Goal: Find specific page/section: Find specific page/section

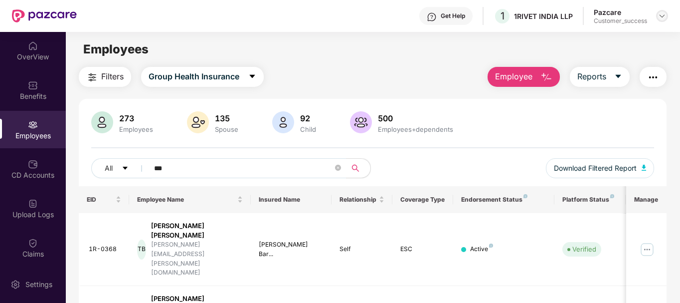
click at [663, 18] on img at bounding box center [662, 16] width 8 height 8
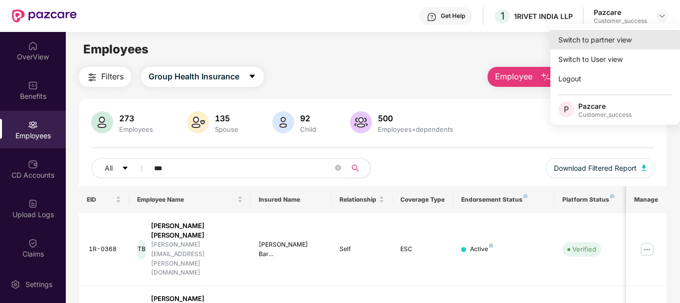
click at [619, 33] on div "Switch to partner view" at bounding box center [615, 39] width 130 height 19
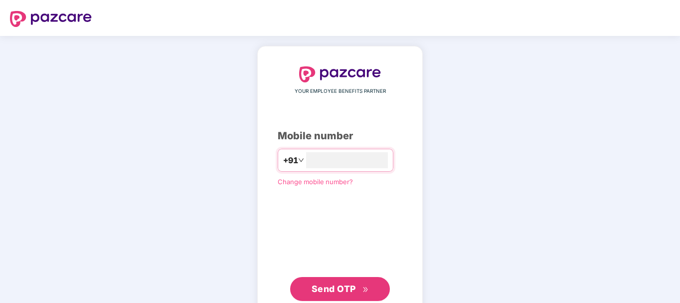
type input "**********"
click at [363, 281] on button "Send OTP" at bounding box center [340, 289] width 100 height 24
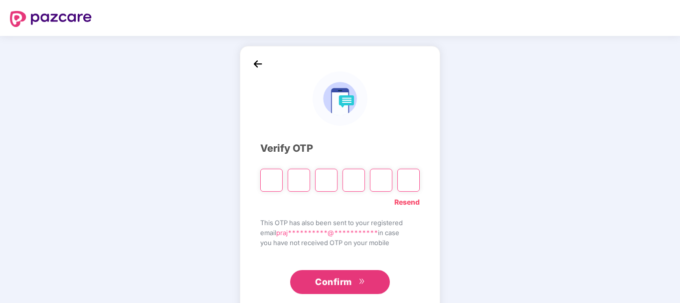
type input "*"
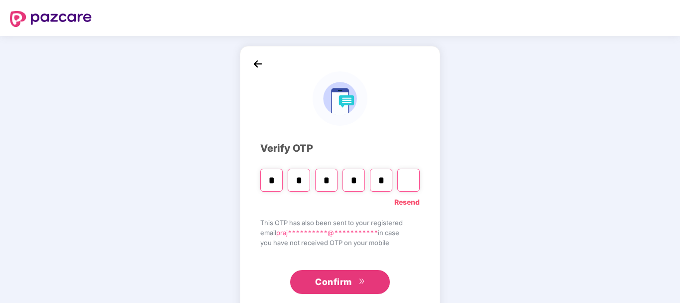
type input "*"
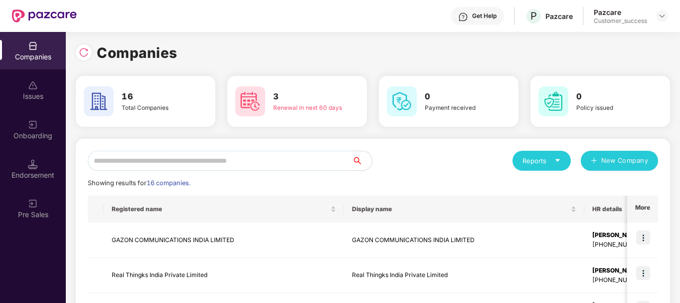
click at [220, 158] on input "text" at bounding box center [220, 161] width 264 height 20
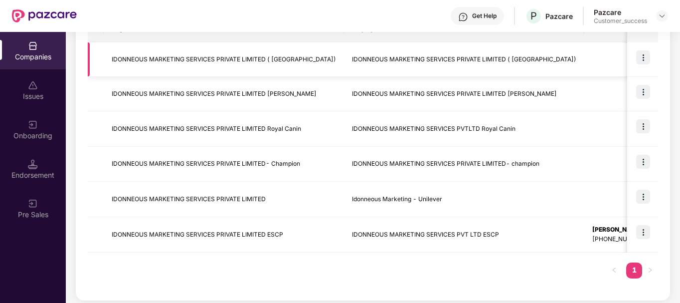
scroll to position [185, 0]
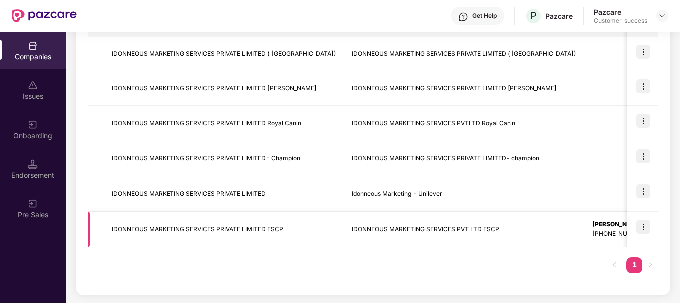
type input "**"
click at [642, 230] on img at bounding box center [643, 226] width 14 height 14
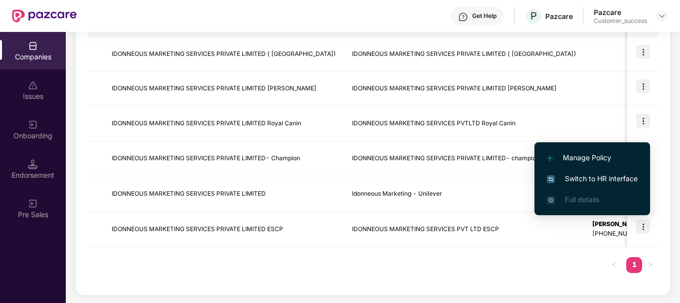
click at [596, 177] on span "Switch to HR interface" at bounding box center [592, 178] width 91 height 11
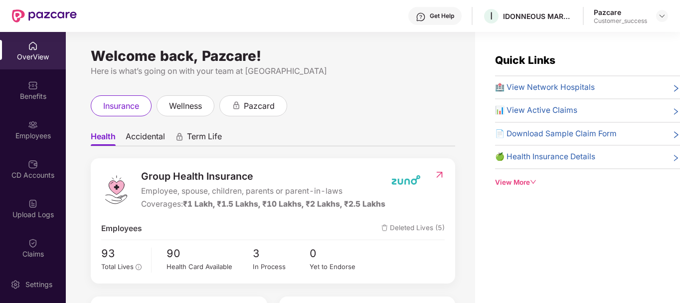
click at [39, 133] on div "Employees" at bounding box center [33, 136] width 66 height 10
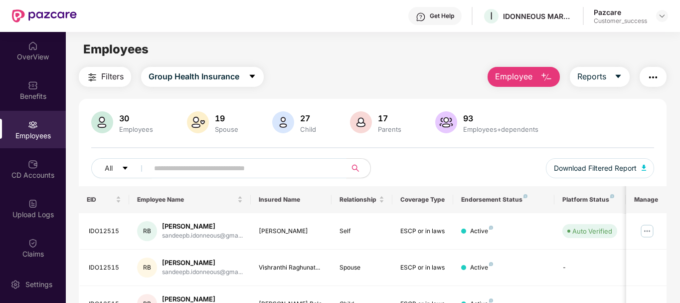
click at [210, 167] on input "text" at bounding box center [243, 167] width 179 height 15
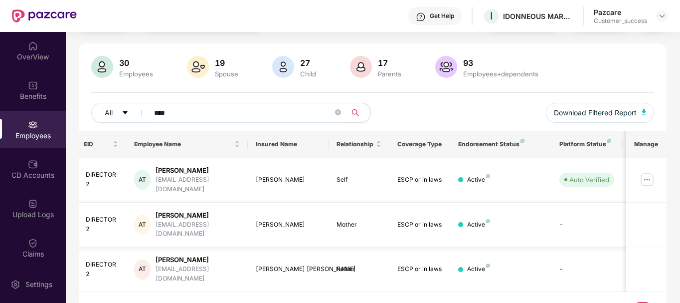
scroll to position [0, 0]
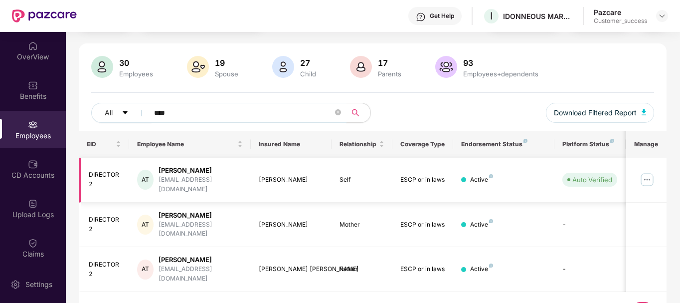
type input "****"
click at [95, 170] on div "DIRECTOR2" at bounding box center [105, 179] width 33 height 19
copy div "DIRECTOR2"
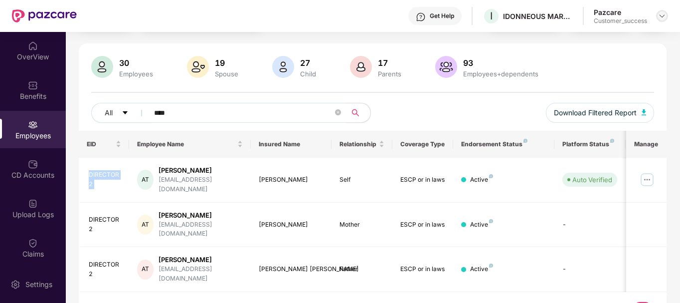
click at [665, 19] on img at bounding box center [662, 16] width 8 height 8
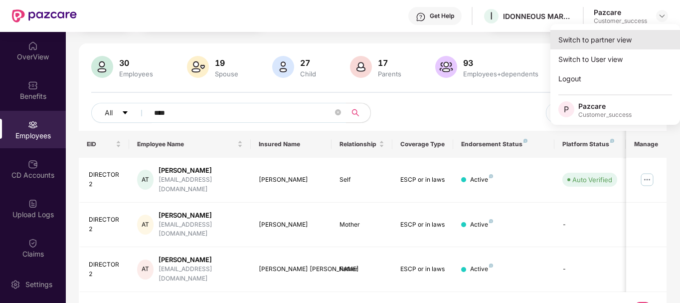
click at [623, 35] on div "Switch to partner view" at bounding box center [615, 39] width 130 height 19
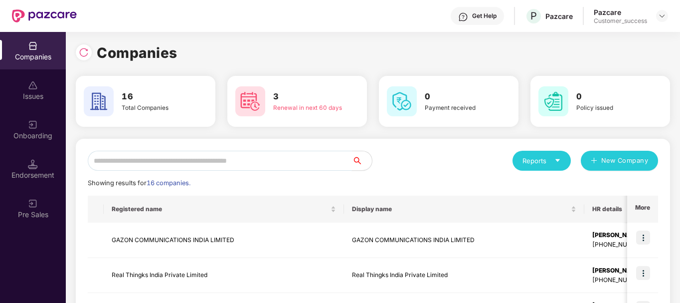
click at [232, 158] on input "text" at bounding box center [220, 161] width 264 height 20
type input "*"
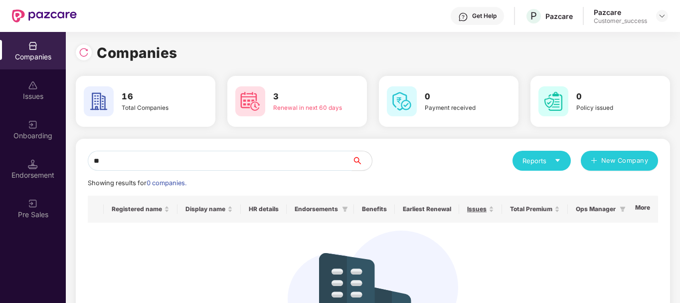
type input "*"
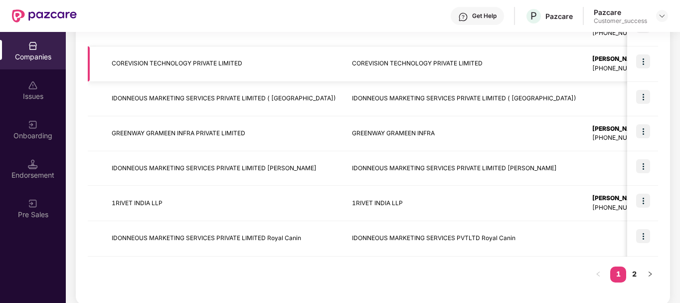
scroll to position [318, 0]
click at [634, 271] on link "2" at bounding box center [634, 273] width 16 height 15
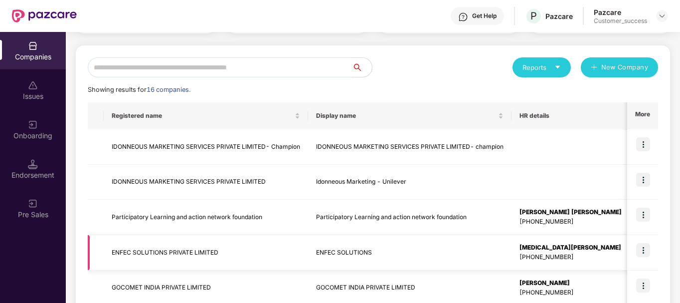
scroll to position [187, 0]
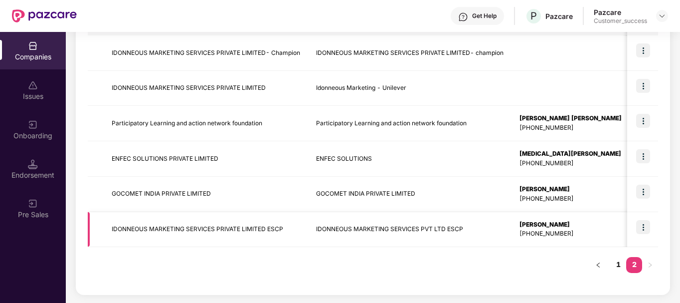
click at [645, 228] on img at bounding box center [643, 227] width 14 height 14
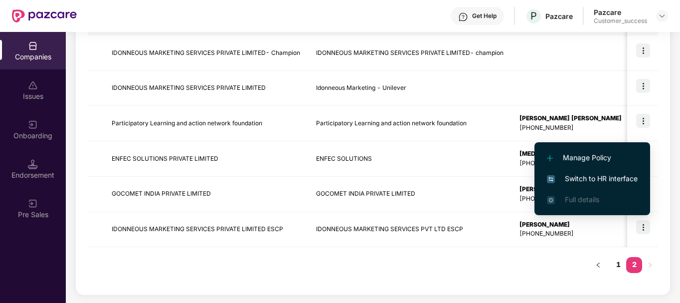
click at [614, 176] on span "Switch to HR interface" at bounding box center [592, 178] width 91 height 11
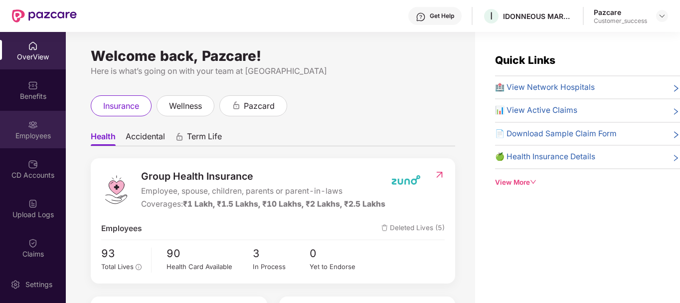
click at [40, 130] on div "Employees" at bounding box center [33, 129] width 66 height 37
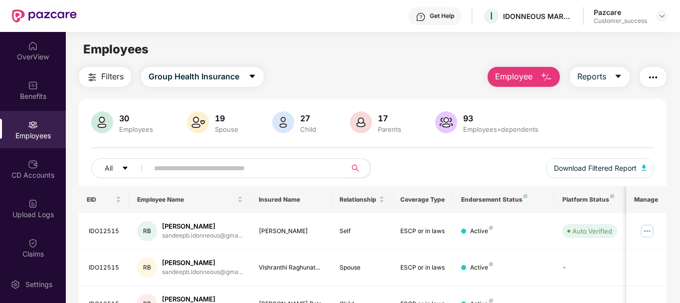
click at [181, 169] on input "text" at bounding box center [243, 167] width 179 height 15
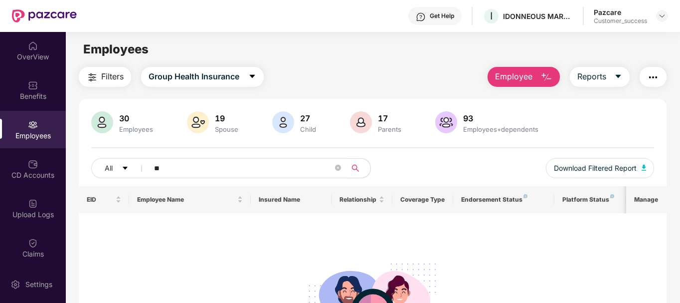
type input "*"
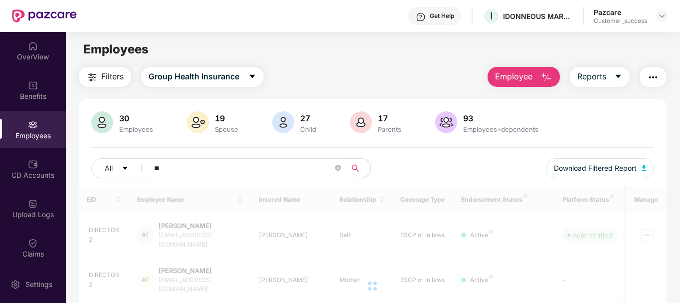
type input "*"
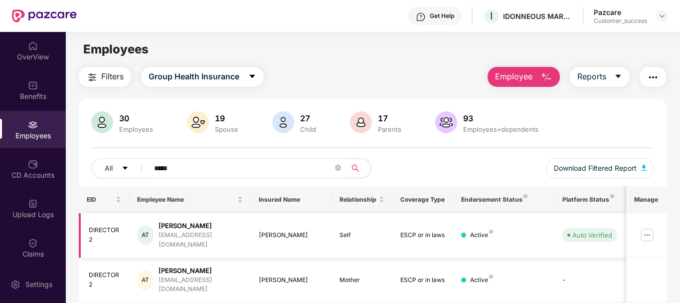
scroll to position [55, 0]
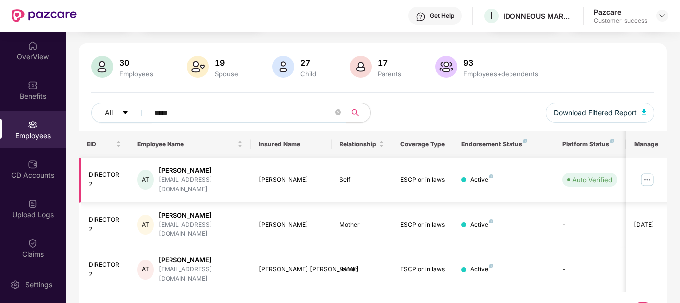
type input "*****"
